Goal: Task Accomplishment & Management: Manage account settings

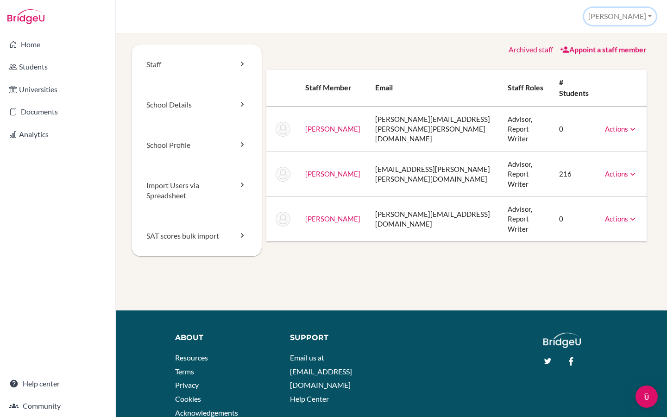
click at [637, 18] on button "Riya" at bounding box center [620, 16] width 72 height 17
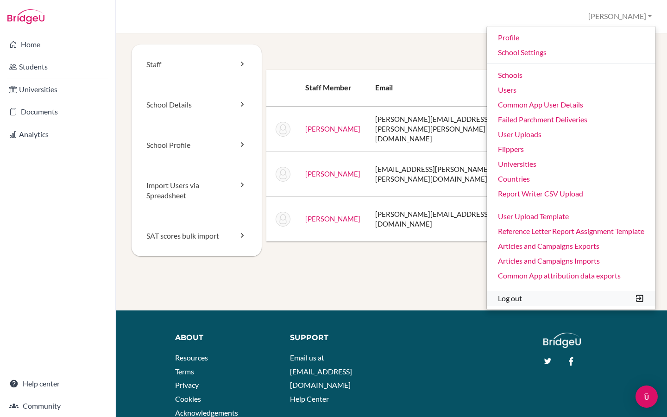
click at [517, 299] on button "Log out" at bounding box center [570, 298] width 168 height 15
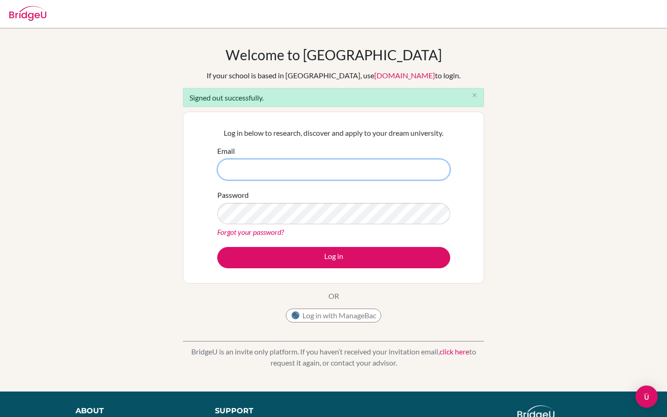
click at [296, 168] on input "Email" at bounding box center [333, 169] width 233 height 21
paste input "[PERSON_NAME][EMAIL_ADDRESS][PERSON_NAME][DOMAIN_NAME]"
type input "[PERSON_NAME][EMAIL_ADDRESS][PERSON_NAME][DOMAIN_NAME]"
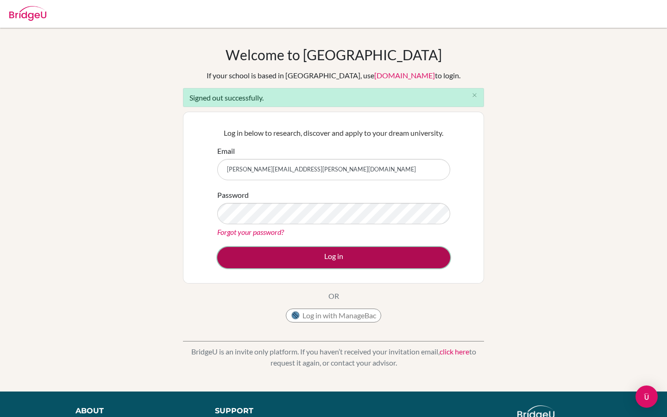
click at [329, 257] on button "Log in" at bounding box center [333, 257] width 233 height 21
